Goal: Task Accomplishment & Management: Manage account settings

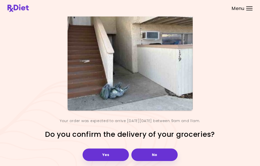
scroll to position [32, 0]
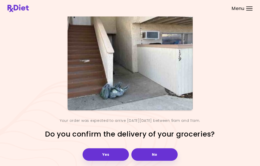
click at [248, 9] on div "Menu" at bounding box center [249, 9] width 6 height 4
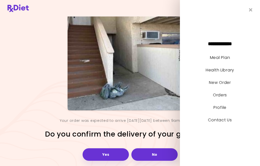
click at [224, 98] on link "Orders" at bounding box center [220, 95] width 14 height 6
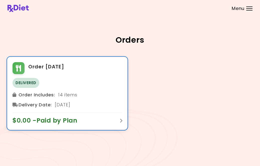
click at [31, 109] on span "Delivery Date :" at bounding box center [35, 105] width 33 height 8
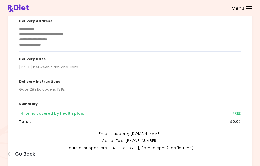
scroll to position [73, 0]
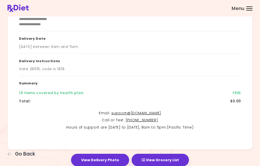
click at [178, 160] on button "View Grocery List" at bounding box center [160, 160] width 57 height 13
click at [151, 160] on button "View Grocery List" at bounding box center [160, 160] width 57 height 13
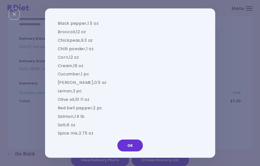
scroll to position [365, 0]
click at [122, 152] on button "OK" at bounding box center [130, 146] width 26 height 12
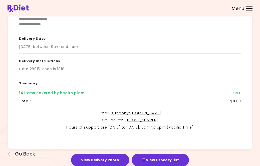
click at [249, 8] on div at bounding box center [249, 8] width 6 height 1
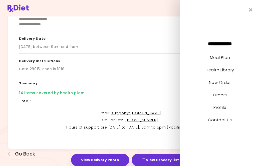
click at [225, 98] on link "Orders" at bounding box center [220, 95] width 14 height 6
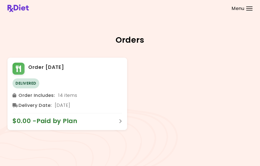
click at [246, 10] on div at bounding box center [249, 10] width 6 height 1
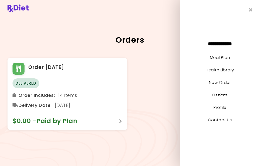
click at [227, 61] on link "Meal Plan" at bounding box center [220, 58] width 20 height 6
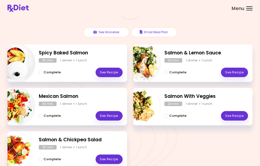
scroll to position [57, 0]
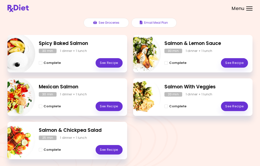
click at [249, 10] on div at bounding box center [249, 10] width 6 height 1
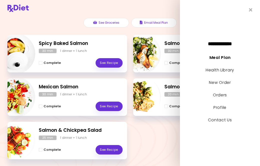
click at [230, 86] on link "New Order" at bounding box center [220, 83] width 22 height 6
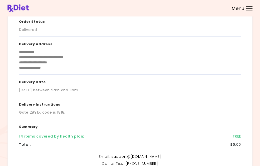
click at [249, 7] on div at bounding box center [249, 7] width 6 height 1
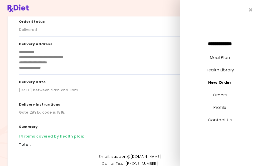
click at [230, 62] on li "Meal Plan" at bounding box center [220, 60] width 80 height 13
click at [228, 61] on link "Meal Plan" at bounding box center [220, 58] width 20 height 6
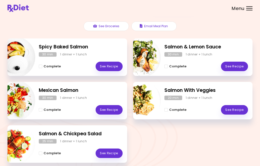
scroll to position [57, 0]
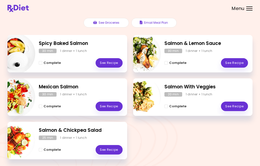
click at [252, 8] on div "Menu" at bounding box center [249, 9] width 6 height 4
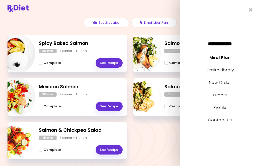
click at [227, 98] on link "Orders" at bounding box center [220, 95] width 14 height 6
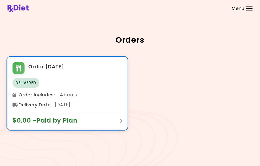
click at [28, 125] on span "$0.00 - Paid by Plan" at bounding box center [48, 121] width 70 height 8
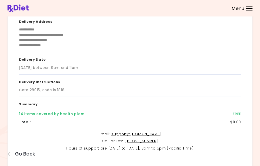
scroll to position [73, 0]
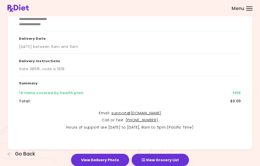
click at [170, 157] on button "View Grocery List" at bounding box center [160, 160] width 57 height 13
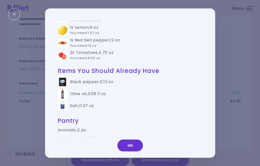
scroll to position [249, 0]
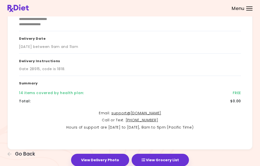
click at [226, 105] on div "**********" at bounding box center [130, 53] width 222 height 165
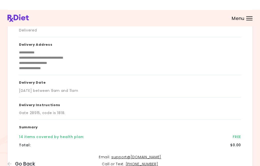
scroll to position [0, 0]
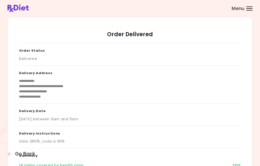
click at [247, 9] on div "Menu" at bounding box center [249, 9] width 6 height 4
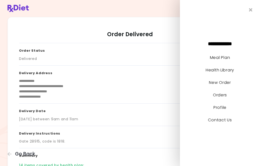
click at [228, 86] on link "New Order" at bounding box center [220, 83] width 22 height 6
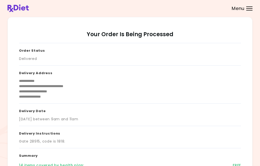
click at [247, 10] on div "Menu" at bounding box center [249, 9] width 6 height 4
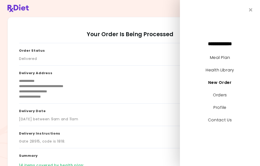
click at [131, 120] on div "[DATE] between 9am and 11am" at bounding box center [130, 119] width 222 height 5
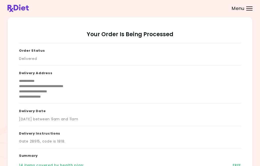
click at [242, 10] on span "Menu" at bounding box center [238, 8] width 13 height 5
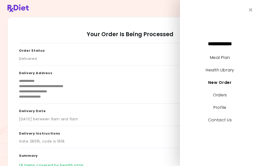
click at [225, 73] on link "Health Library" at bounding box center [220, 70] width 29 height 6
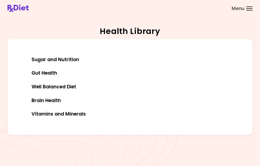
click at [39, 63] on div "Sugar and Nutrition" at bounding box center [130, 60] width 214 height 6
click at [249, 8] on div at bounding box center [249, 8] width 6 height 1
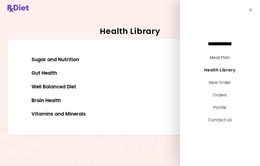
click at [224, 61] on link "Meal Plan" at bounding box center [220, 58] width 20 height 6
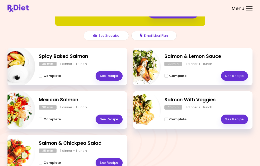
scroll to position [57, 0]
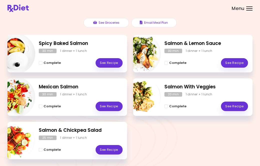
click at [244, 7] on span "Menu" at bounding box center [238, 8] width 13 height 5
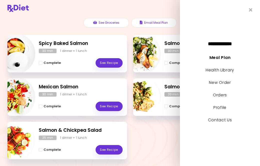
click at [223, 111] on link "Profile" at bounding box center [219, 108] width 13 height 6
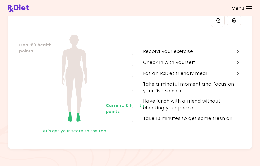
scroll to position [1, 0]
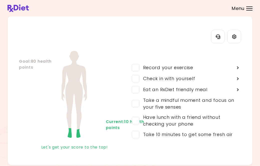
click at [233, 38] on icon "Settings" at bounding box center [234, 37] width 5 height 5
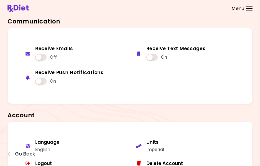
scroll to position [235, 0]
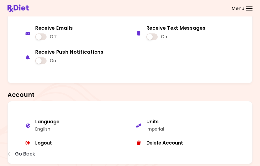
click at [244, 7] on span "Menu" at bounding box center [238, 8] width 13 height 5
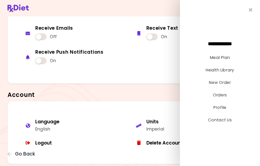
click at [224, 98] on link "Orders" at bounding box center [220, 95] width 14 height 6
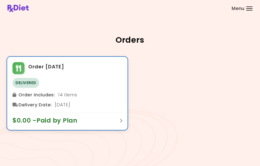
click at [105, 88] on div "Delivered" at bounding box center [68, 83] width 110 height 10
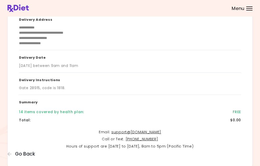
scroll to position [73, 0]
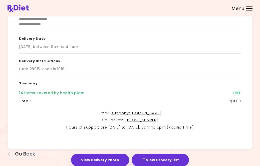
click at [116, 157] on button "View Delivery Photo" at bounding box center [100, 160] width 58 height 13
click at [172, 164] on button "View Grocery List" at bounding box center [160, 160] width 57 height 13
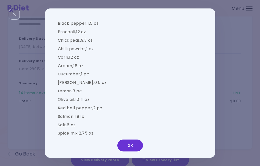
scroll to position [365, 0]
click at [136, 152] on button "OK" at bounding box center [130, 146] width 26 height 12
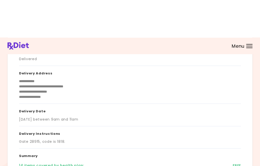
scroll to position [0, 0]
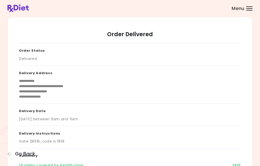
click at [251, 7] on div at bounding box center [249, 7] width 6 height 1
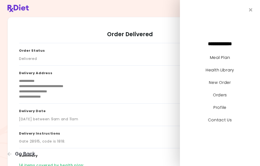
click at [226, 61] on link "Meal Plan" at bounding box center [220, 58] width 20 height 6
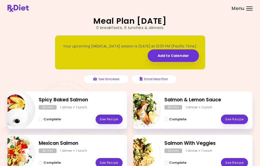
click at [87, 98] on h2 "Spicy Baked Salmon" at bounding box center [81, 100] width 84 height 7
click at [106, 120] on link "See Recipe" at bounding box center [109, 120] width 27 height 10
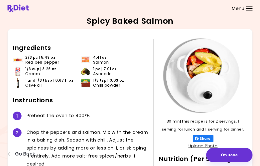
click at [247, 10] on div "Menu" at bounding box center [249, 9] width 6 height 4
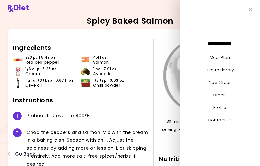
click at [221, 86] on link "New Order" at bounding box center [220, 83] width 22 height 6
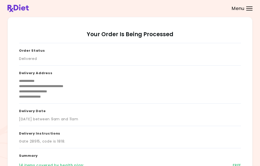
click at [244, 9] on span "Menu" at bounding box center [238, 8] width 13 height 5
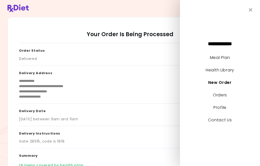
click at [220, 86] on link "New Order" at bounding box center [219, 83] width 23 height 6
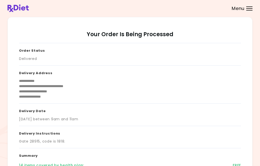
click at [246, 10] on div "Menu" at bounding box center [249, 9] width 6 height 4
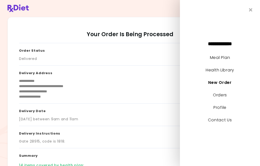
click at [218, 61] on link "Meal Plan" at bounding box center [220, 58] width 20 height 6
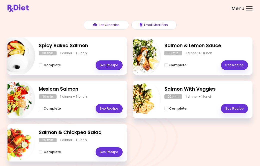
scroll to position [57, 0]
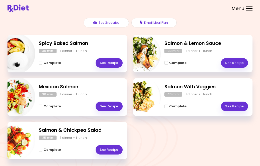
click at [111, 107] on link "See Recipe" at bounding box center [109, 107] width 27 height 10
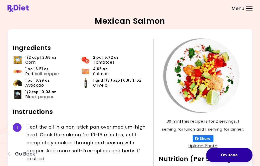
click at [222, 153] on button "I'm Done" at bounding box center [229, 155] width 46 height 15
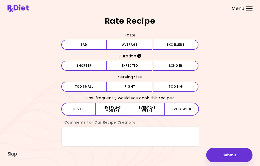
click at [246, 10] on div "Menu" at bounding box center [249, 9] width 6 height 4
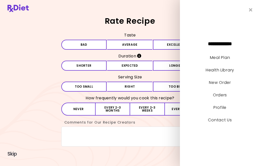
click at [217, 98] on link "Orders" at bounding box center [220, 95] width 14 height 6
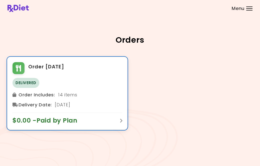
click at [85, 125] on div "$0.00 - Paid by Plan" at bounding box center [68, 119] width 110 height 12
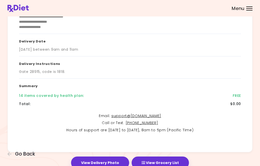
scroll to position [73, 0]
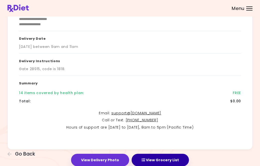
click at [143, 160] on icon "button" at bounding box center [144, 161] width 4 height 4
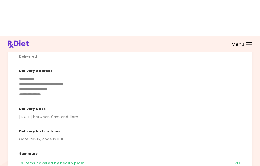
scroll to position [0, 0]
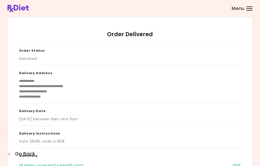
click at [244, 8] on span "Menu" at bounding box center [238, 8] width 13 height 5
click at [150, 117] on div "[DATE] between 9am and 11am" at bounding box center [130, 119] width 222 height 5
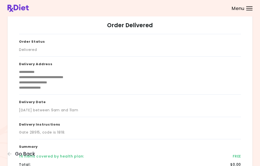
click at [248, 8] on div at bounding box center [249, 8] width 6 height 1
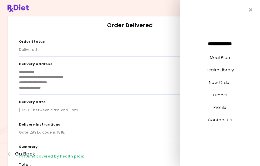
scroll to position [9, 0]
click at [220, 111] on link "Profile" at bounding box center [219, 108] width 13 height 6
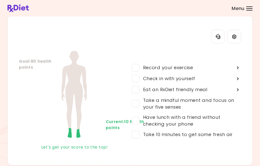
click at [232, 39] on link "Settings" at bounding box center [234, 37] width 14 height 14
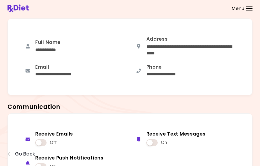
scroll to position [129, 0]
click at [220, 58] on div "**********" at bounding box center [185, 47] width 111 height 28
click at [210, 72] on div "**********" at bounding box center [185, 71] width 111 height 21
click at [188, 49] on div "**********" at bounding box center [191, 51] width 91 height 14
click at [177, 49] on div "**********" at bounding box center [191, 51] width 91 height 14
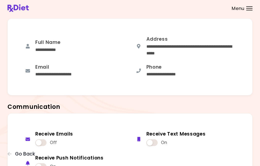
click at [177, 49] on div "**********" at bounding box center [191, 51] width 91 height 14
click at [179, 51] on div "**********" at bounding box center [191, 51] width 91 height 14
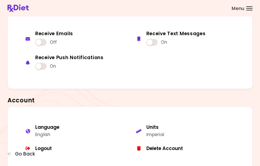
scroll to position [235, 0]
